Goal: Contribute content: Add original content to the website for others to see

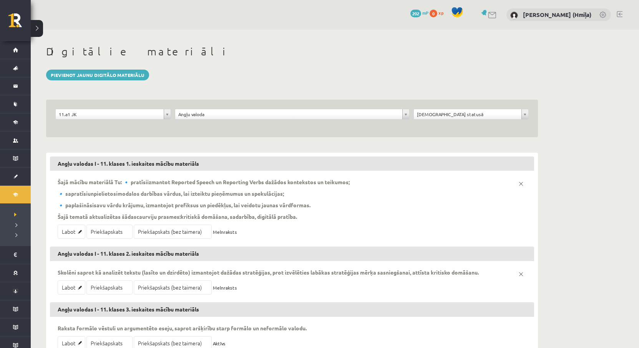
scroll to position [61, 0]
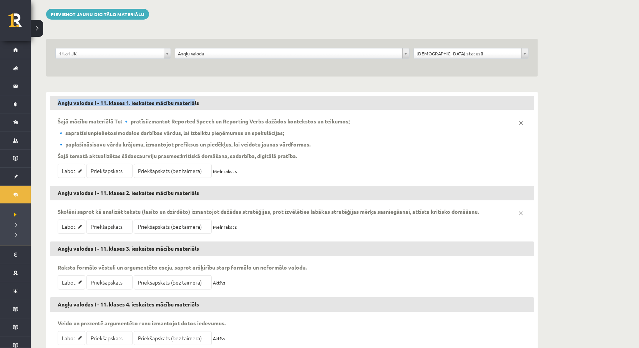
drag, startPoint x: 184, startPoint y: 102, endPoint x: 50, endPoint y: 101, distance: 133.7
click at [50, 101] on h3 "Angļu valodas I - 11. klases 1. ieskaites mācību materiāls" at bounding box center [292, 103] width 484 height 15
copy h3 "Angļu valodas I - 11. klases 1. ieskaites mācību materiā"
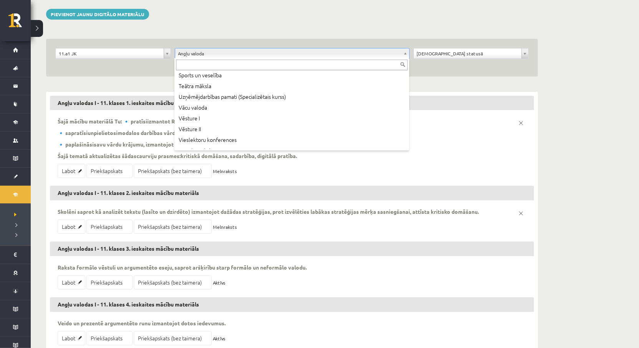
scroll to position [444, 0]
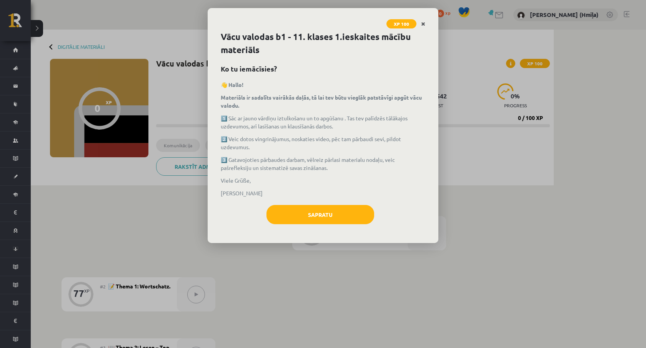
click at [424, 23] on icon "Close" at bounding box center [423, 24] width 4 height 5
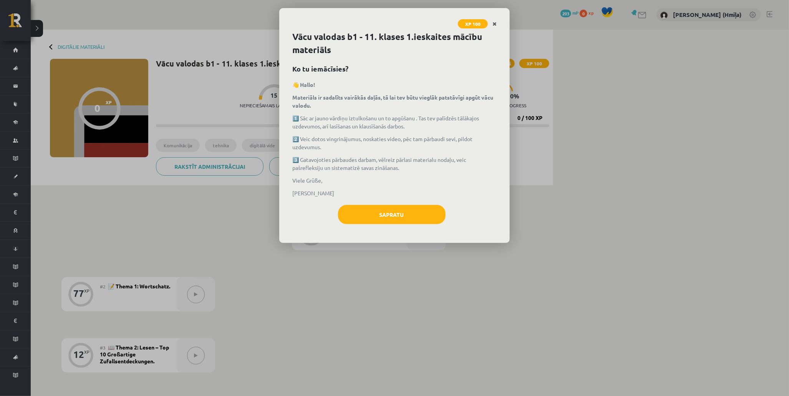
click at [498, 22] on link "Close" at bounding box center [494, 24] width 13 height 15
click at [496, 24] on icon "Close" at bounding box center [495, 24] width 4 height 5
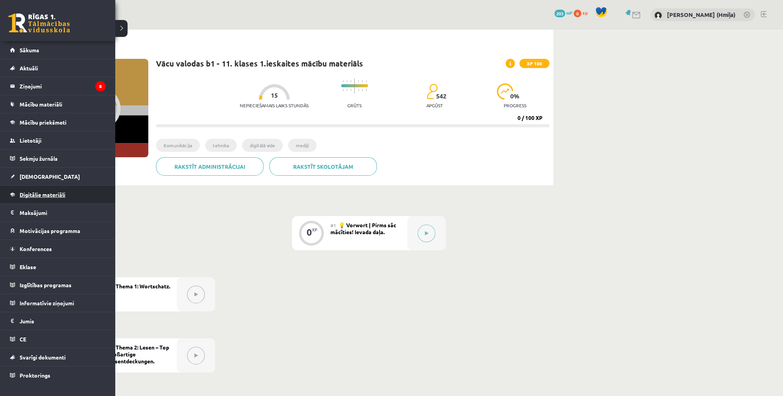
click at [41, 192] on span "Digitālie materiāli" at bounding box center [43, 194] width 46 height 7
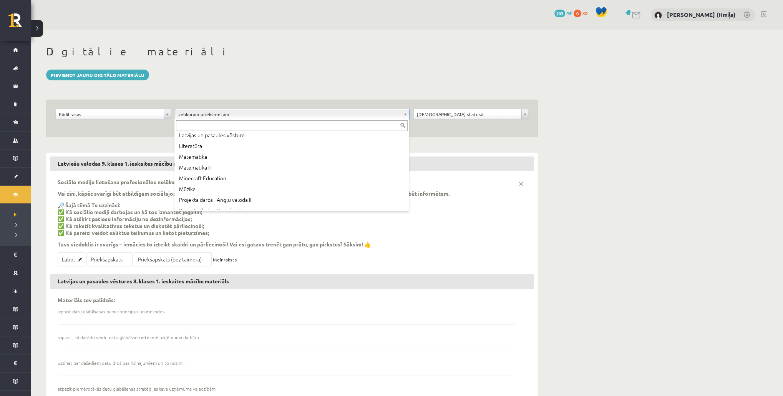
scroll to position [241, 0]
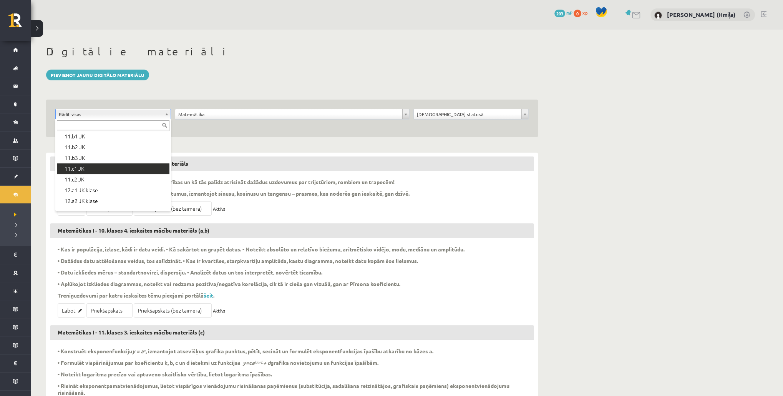
scroll to position [206, 0]
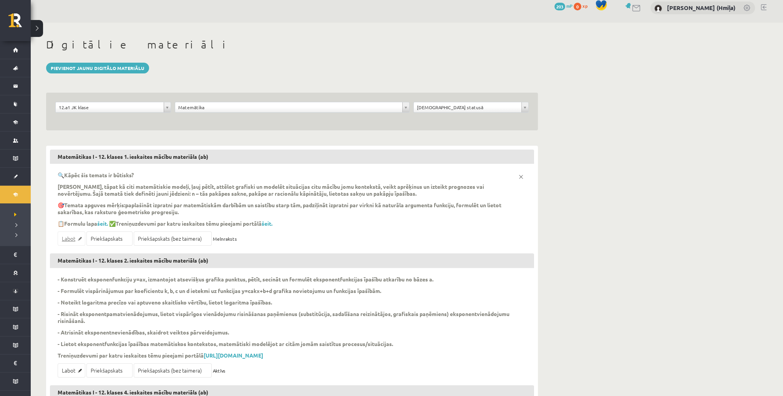
scroll to position [16, 0]
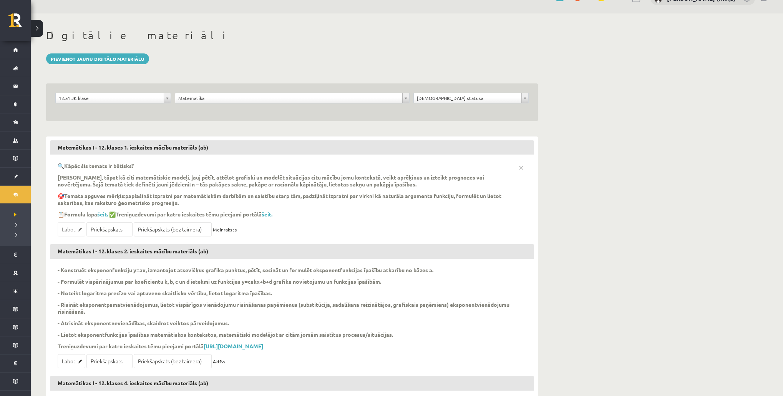
click at [70, 227] on link "Labot" at bounding box center [72, 229] width 28 height 14
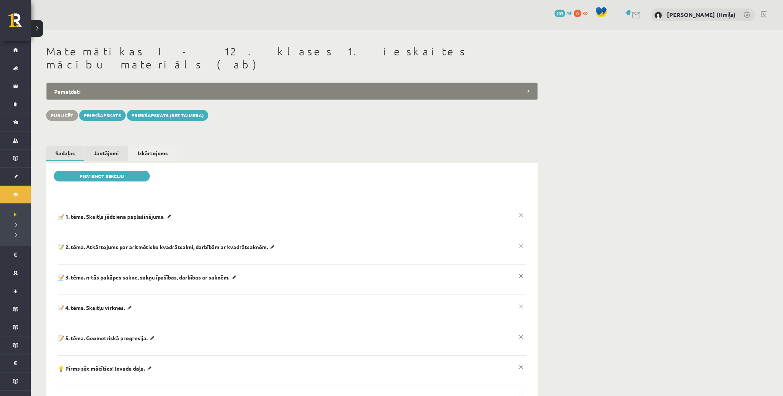
click at [106, 146] on link "Jautājumi" at bounding box center [106, 153] width 43 height 14
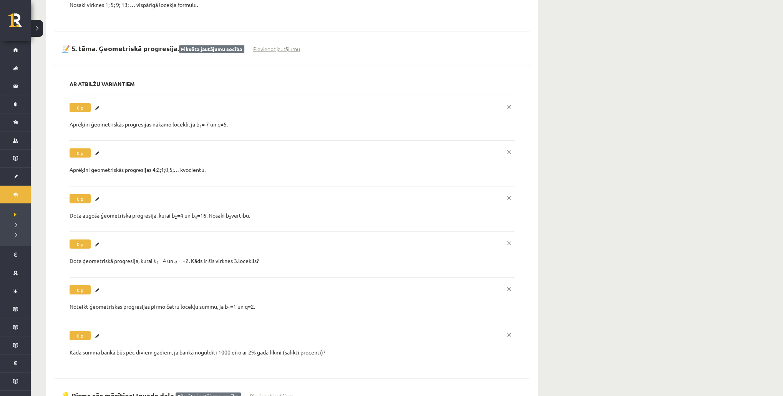
scroll to position [2606, 0]
click at [98, 239] on link "Labot" at bounding box center [99, 244] width 8 height 10
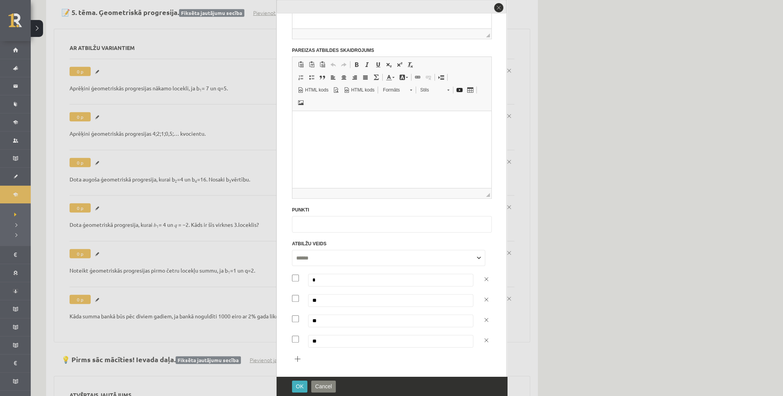
scroll to position [2679, 0]
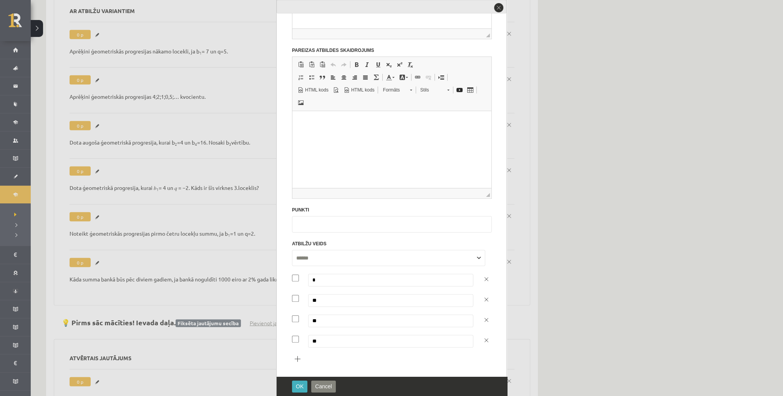
click at [312, 335] on input "**" at bounding box center [390, 341] width 165 height 13
type input "***"
click at [298, 386] on span "OK" at bounding box center [300, 386] width 8 height 6
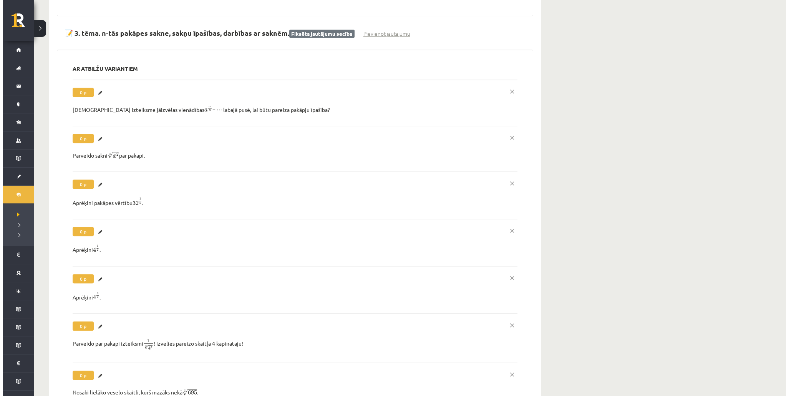
scroll to position [0, 0]
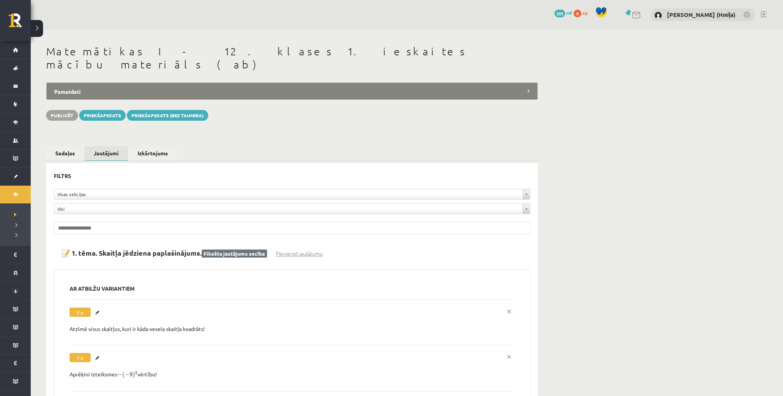
click at [151, 146] on link "Izkārtojums" at bounding box center [152, 153] width 49 height 15
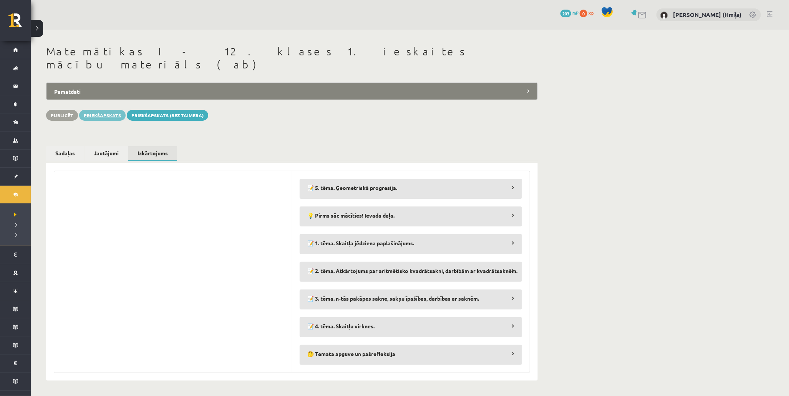
click at [90, 110] on link "Priekšapskats" at bounding box center [102, 115] width 47 height 11
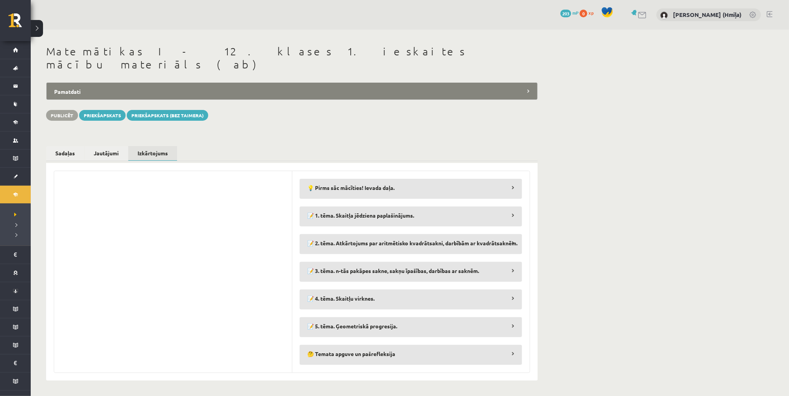
click at [579, 245] on div "**********" at bounding box center [410, 213] width 759 height 366
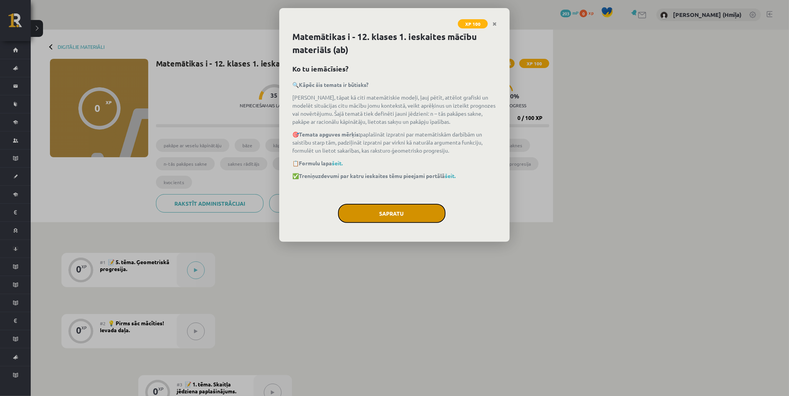
click at [412, 211] on button "Sapratu" at bounding box center [392, 213] width 108 height 19
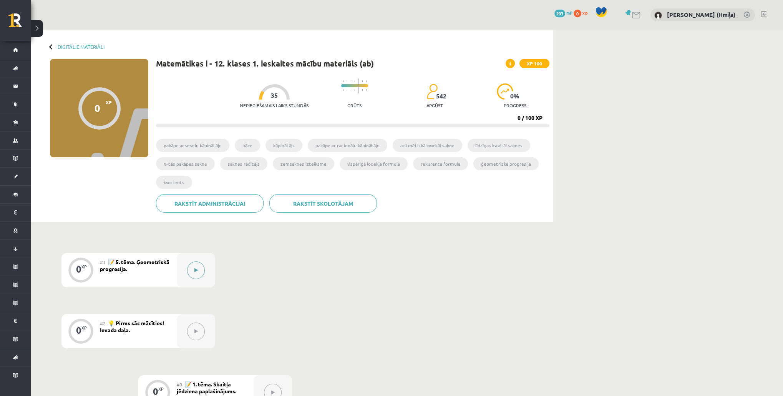
click at [201, 266] on button at bounding box center [196, 270] width 18 height 18
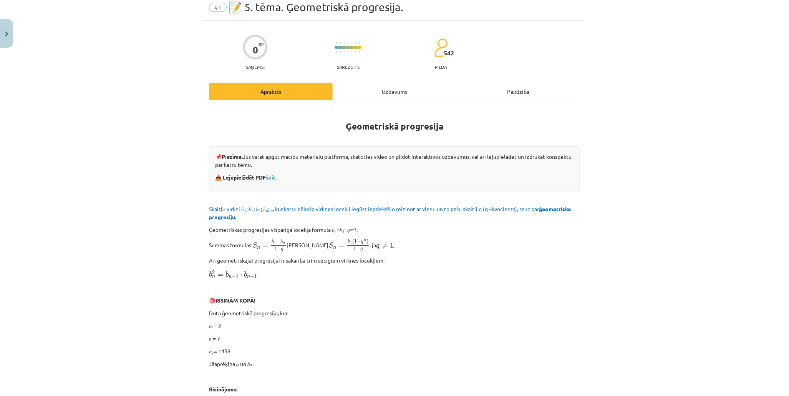
click at [400, 86] on div "Uzdevums" at bounding box center [395, 91] width 124 height 17
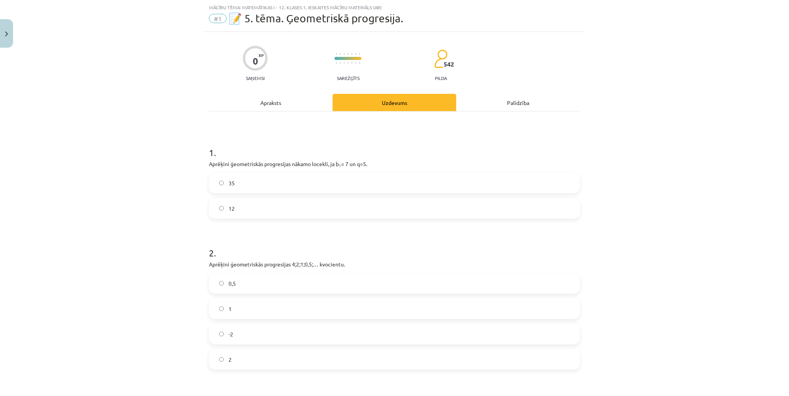
click at [389, 190] on label "35" at bounding box center [395, 182] width 370 height 19
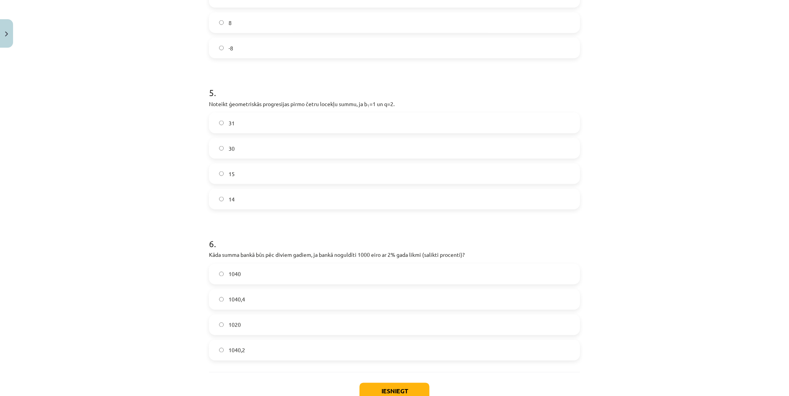
scroll to position [686, 0]
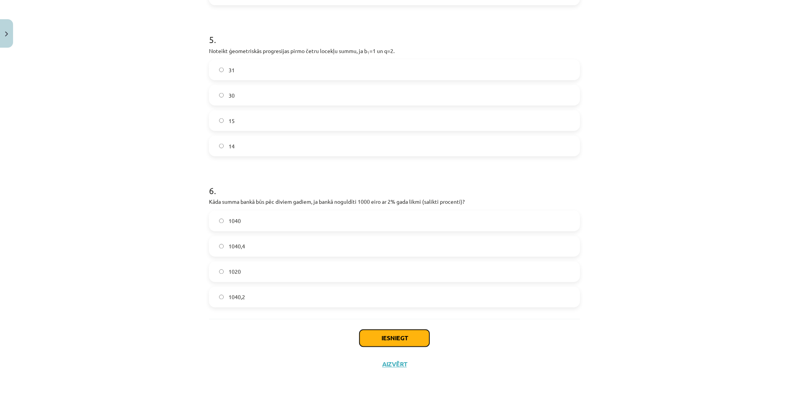
click at [389, 333] on button "Iesniegt" at bounding box center [395, 338] width 70 height 17
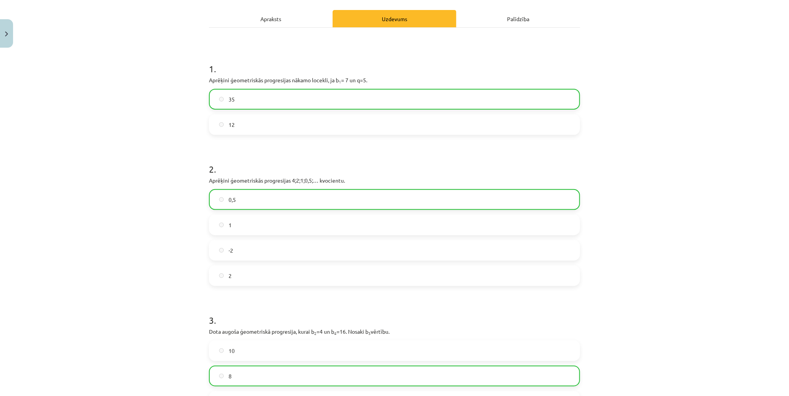
scroll to position [90, 0]
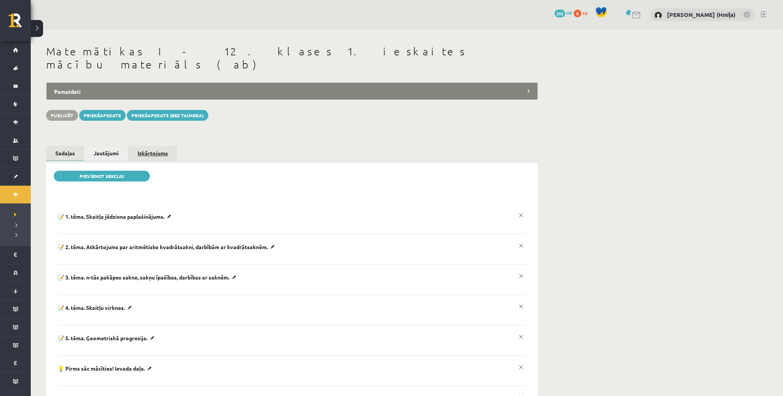
click at [163, 146] on link "Izkārtojums" at bounding box center [152, 153] width 49 height 14
